Goal: Task Accomplishment & Management: Manage account settings

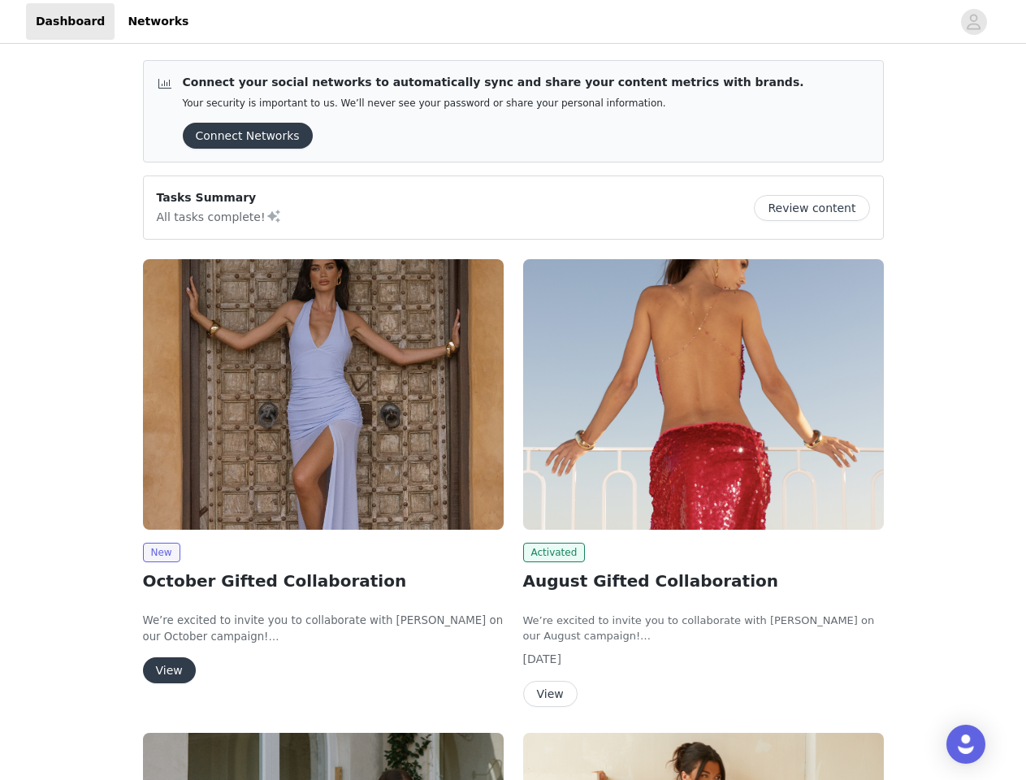
click at [513, 390] on div "Activated August Gifted Collaboration We’re excited to invite you to collaborat…" at bounding box center [703, 486] width 380 height 474
click at [513, 22] on div at bounding box center [574, 21] width 753 height 37
click at [974, 22] on icon "avatar" at bounding box center [973, 22] width 15 height 26
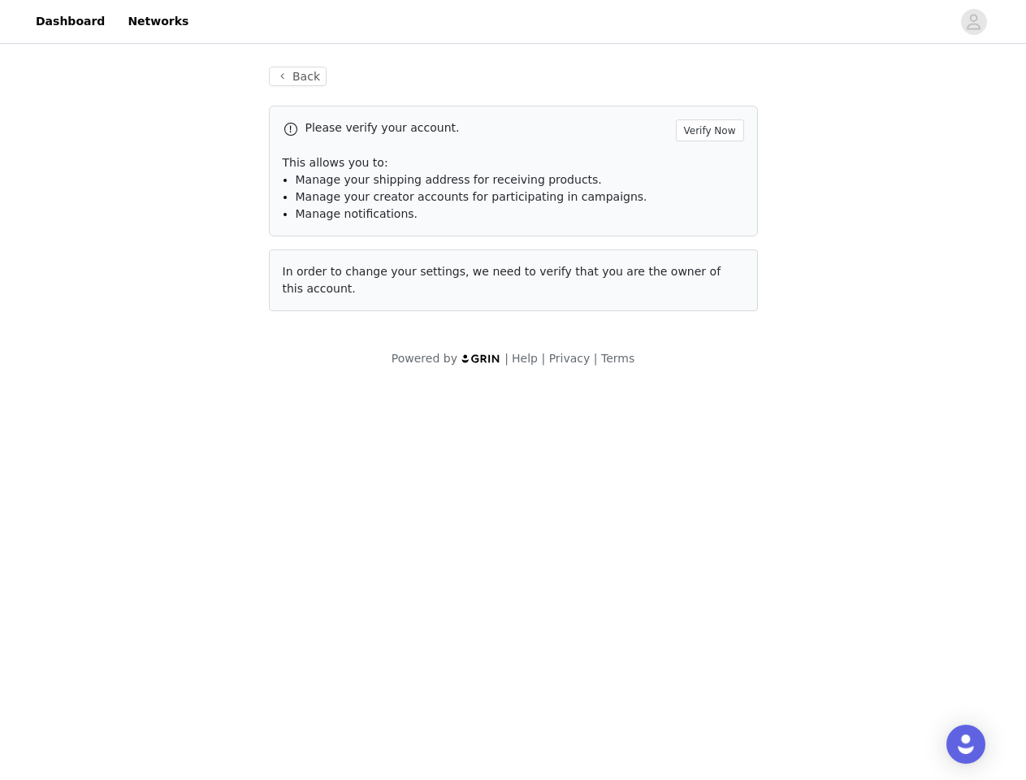
click at [242, 136] on div "Back Please verify your account. Verify Now This allows you to: Manage your shi…" at bounding box center [513, 217] width 1026 height 340
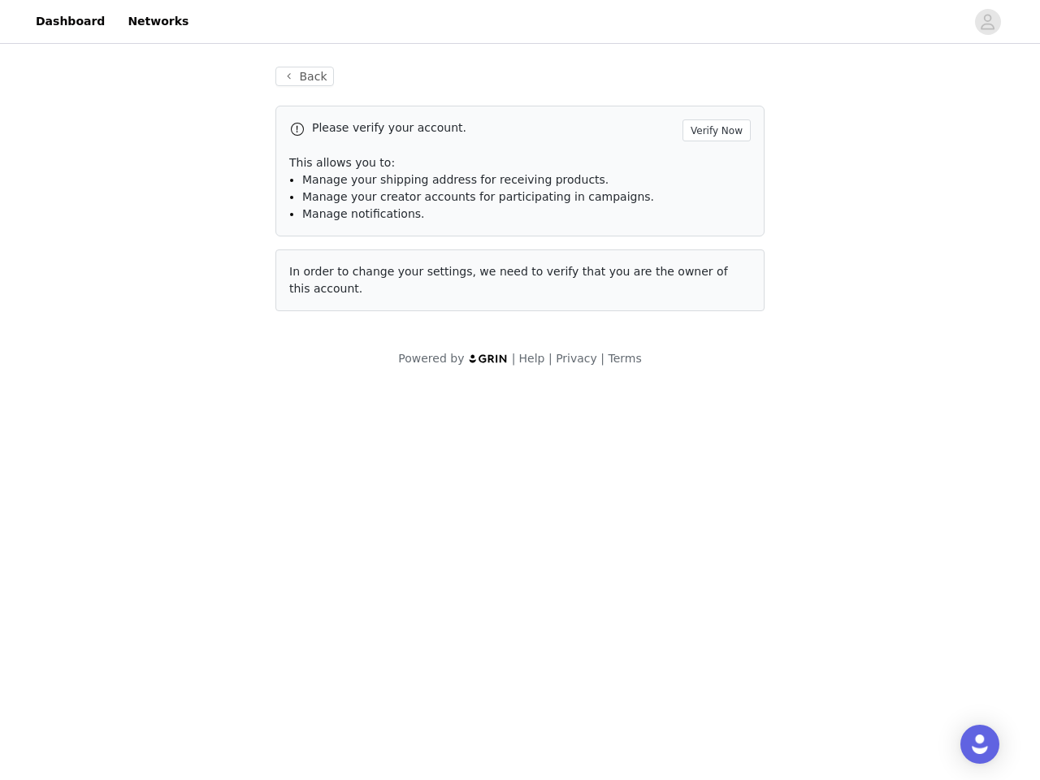
click at [818, 208] on div "Back Please verify your account. Verify Now This allows you to: Manage your shi…" at bounding box center [520, 217] width 1040 height 340
click at [323, 394] on body "Dashboard Networks Back Please verify your account. Verify Now This allows you …" at bounding box center [520, 390] width 1040 height 780
click at [161, 552] on body "Dashboard Networks Back Please verify your account. Verify Now This allows you …" at bounding box center [520, 390] width 1040 height 780
click at [168, 670] on body "Dashboard Networks Back Please verify your account. Verify Now This allows you …" at bounding box center [520, 390] width 1040 height 780
click at [703, 394] on body "Dashboard Networks Back Please verify your account. Verify Now This allows you …" at bounding box center [520, 390] width 1040 height 780
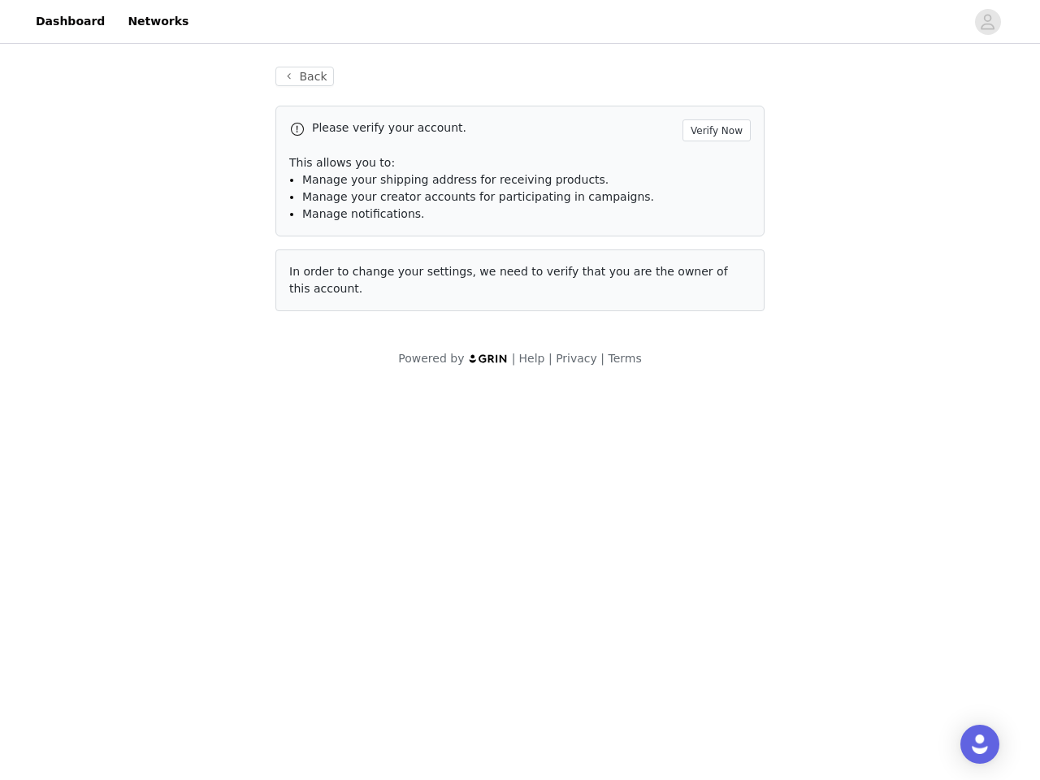
click at [552, 552] on body "Dashboard Networks Back Please verify your account. Verify Now This allows you …" at bounding box center [520, 390] width 1040 height 780
